Goal: Task Accomplishment & Management: Use online tool/utility

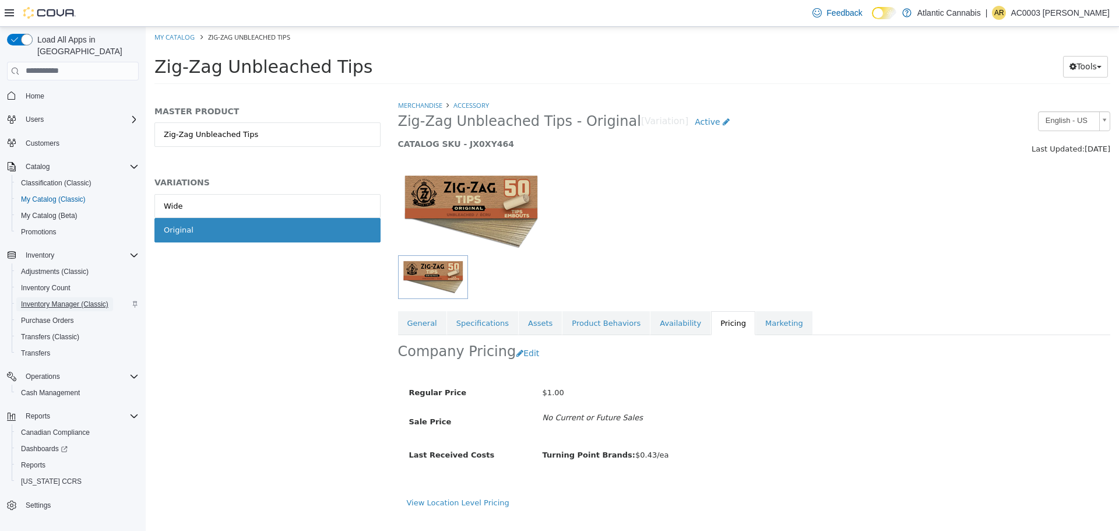
click at [77, 300] on span "Inventory Manager (Classic)" at bounding box center [64, 304] width 87 height 9
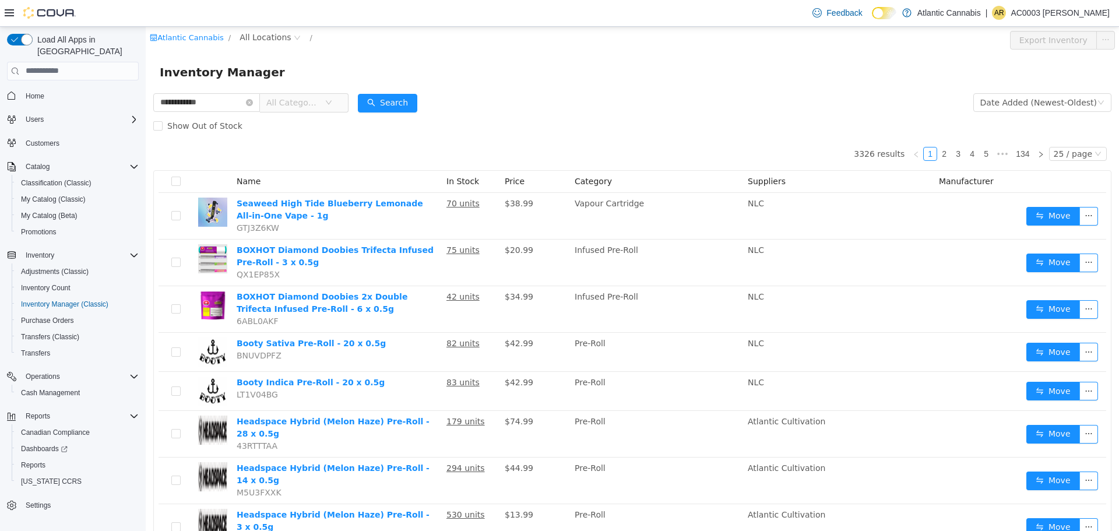
type input "**********"
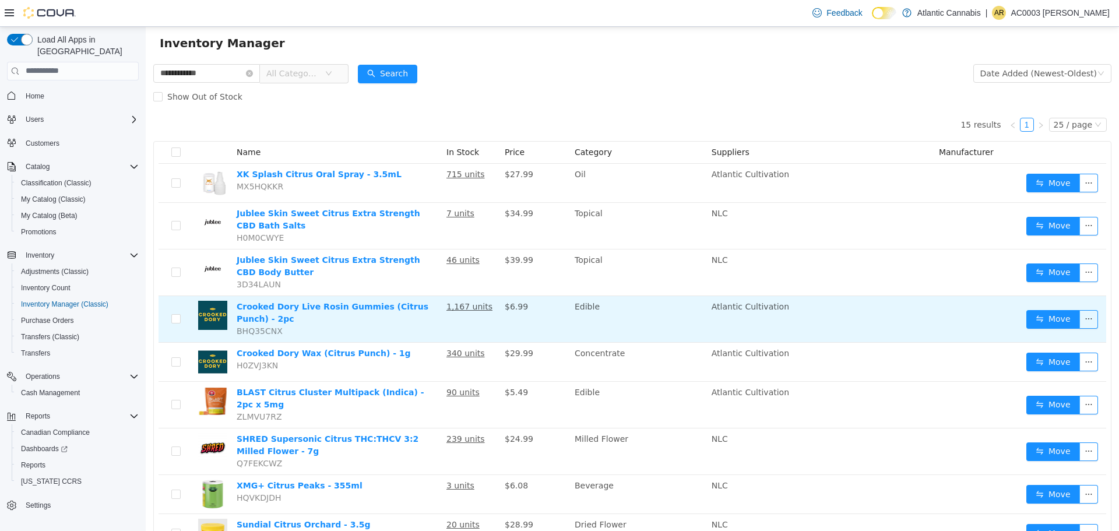
scroll to position [58, 0]
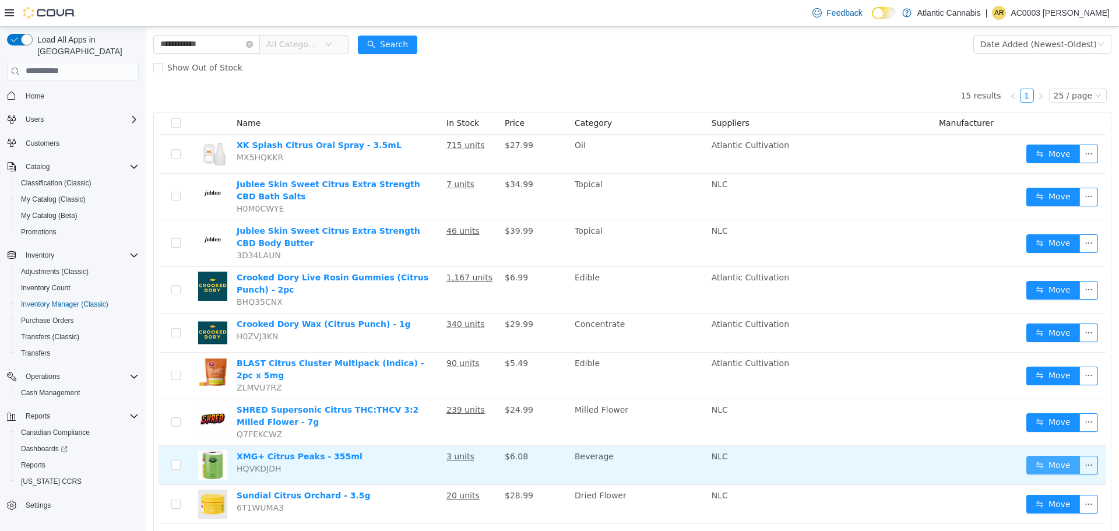
click at [1045, 456] on button "Move" at bounding box center [1053, 464] width 54 height 19
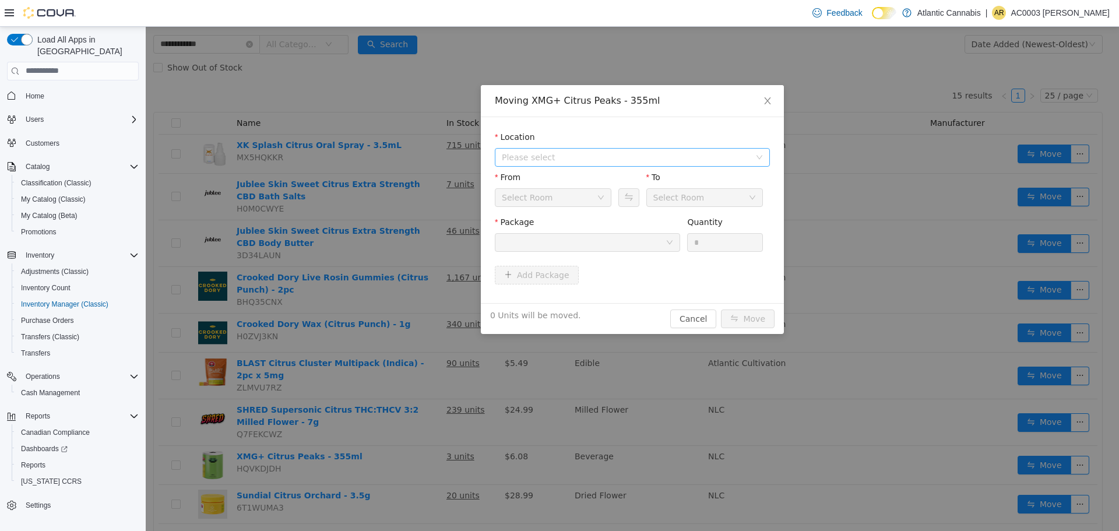
click at [594, 166] on div "Location Please select" at bounding box center [632, 151] width 275 height 40
click at [593, 156] on span "Please select" at bounding box center [626, 157] width 248 height 12
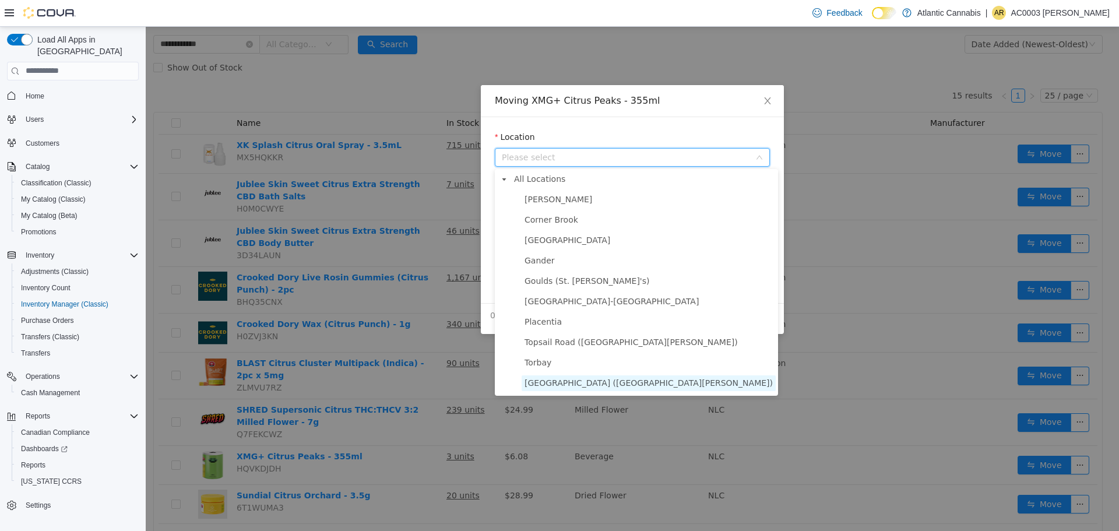
click at [578, 387] on span "[GEOGRAPHIC_DATA] ([GEOGRAPHIC_DATA][PERSON_NAME])" at bounding box center [648, 382] width 248 height 9
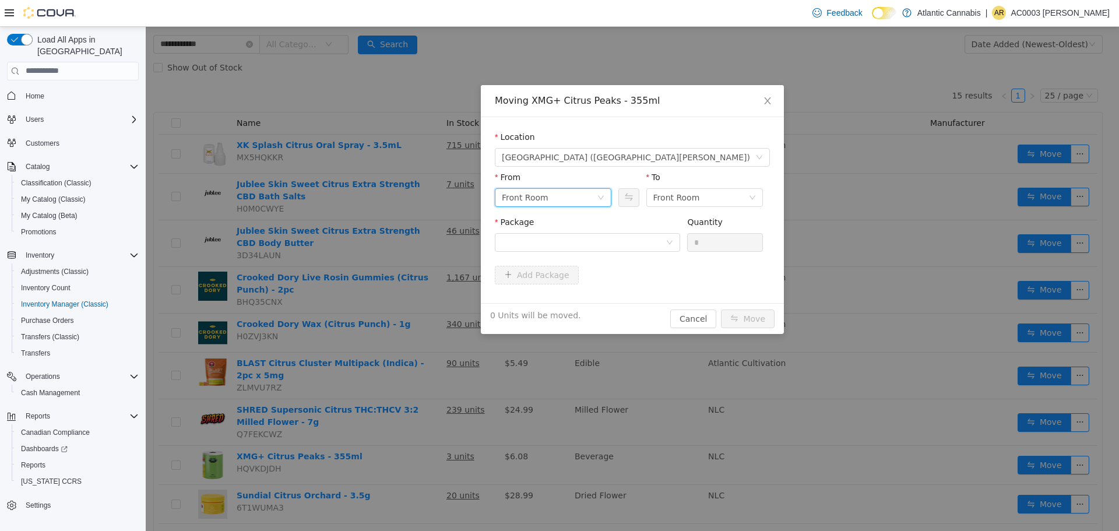
click at [567, 191] on div "Front Room" at bounding box center [549, 196] width 95 height 17
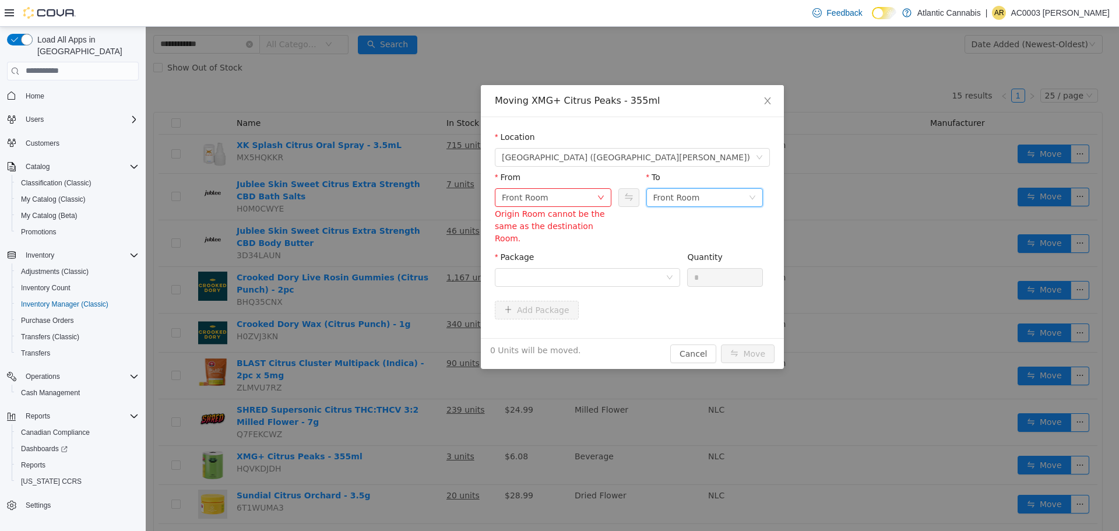
click at [686, 195] on div "Front Room" at bounding box center [676, 196] width 47 height 17
click at [674, 273] on li "Quarantine Room" at bounding box center [704, 276] width 117 height 19
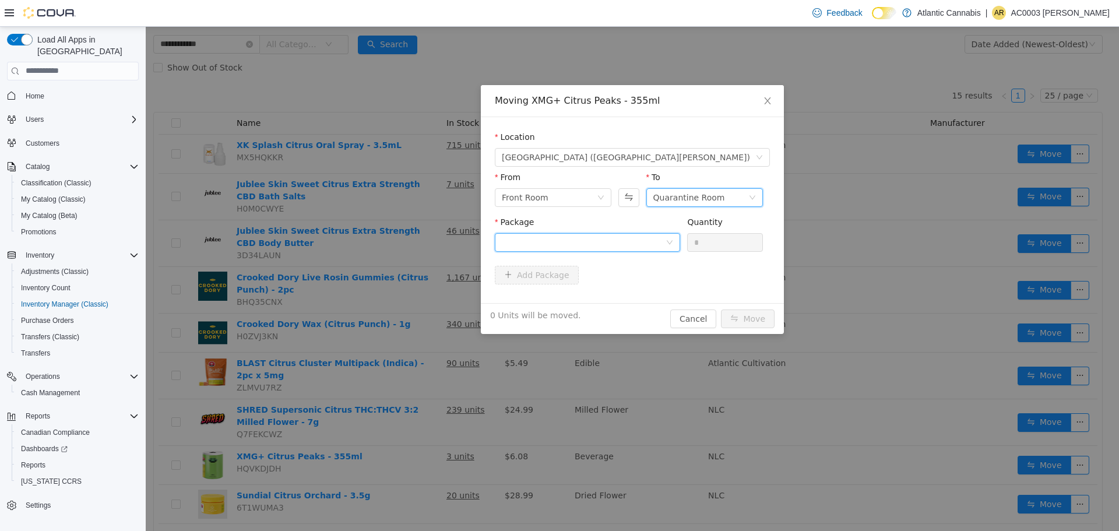
click at [600, 238] on div at bounding box center [584, 241] width 164 height 17
click at [593, 291] on li "01008388600009111323101610531012041 Quantity : 1 Unit" at bounding box center [587, 289] width 185 height 31
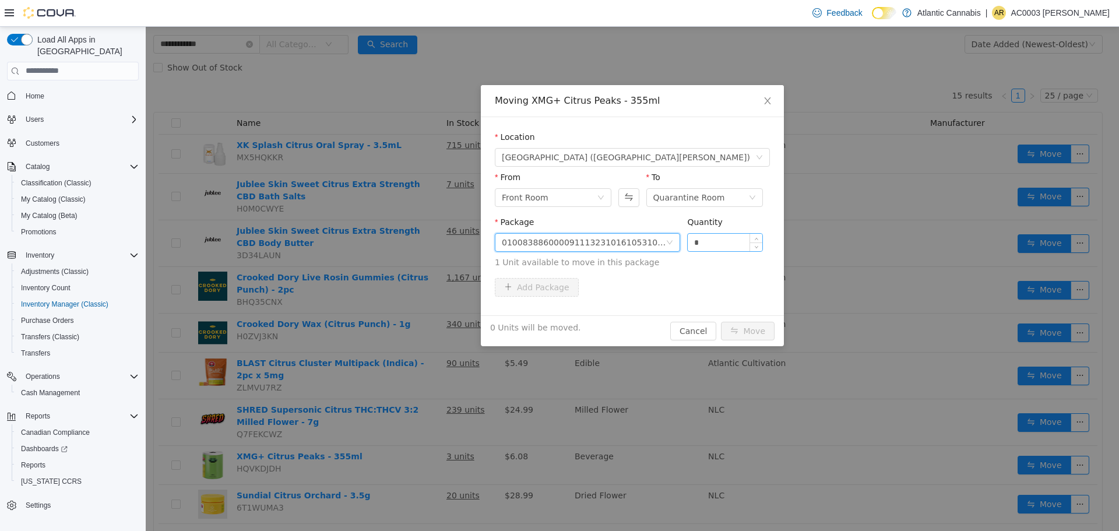
click at [719, 244] on input "*" at bounding box center [725, 241] width 75 height 17
type input "*"
click at [766, 327] on button "Move" at bounding box center [748, 330] width 54 height 19
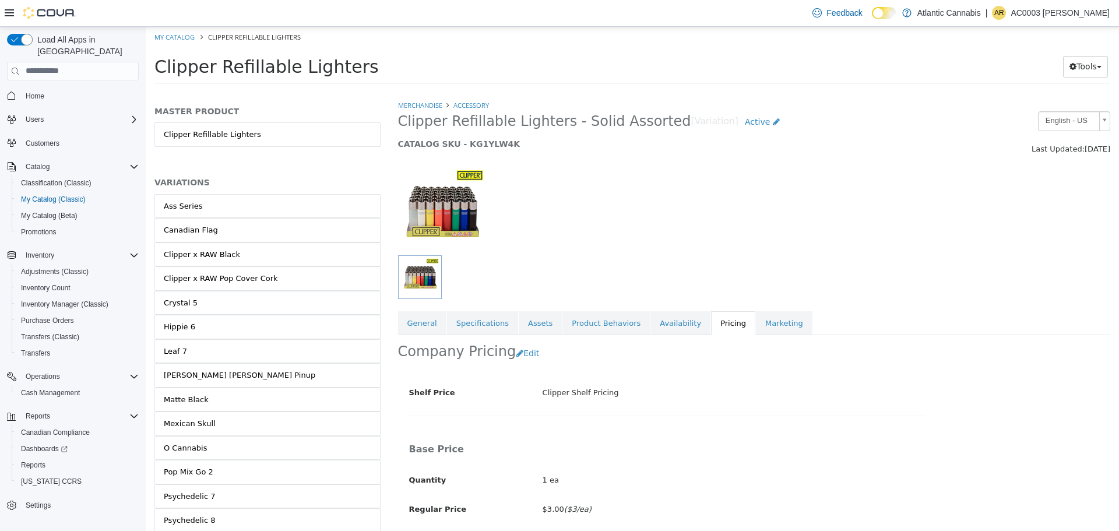
scroll to position [251, 0]
